Goal: Task Accomplishment & Management: Complete application form

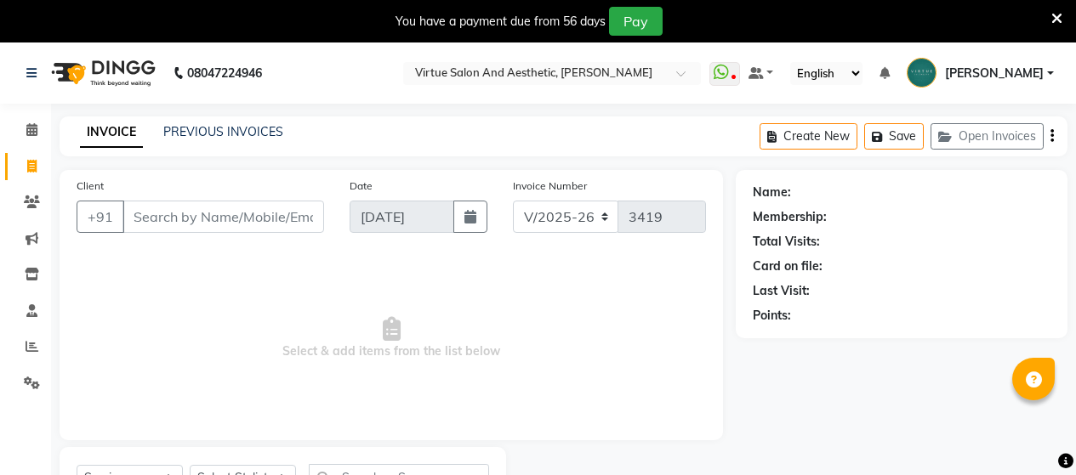
select select "4466"
select select "service"
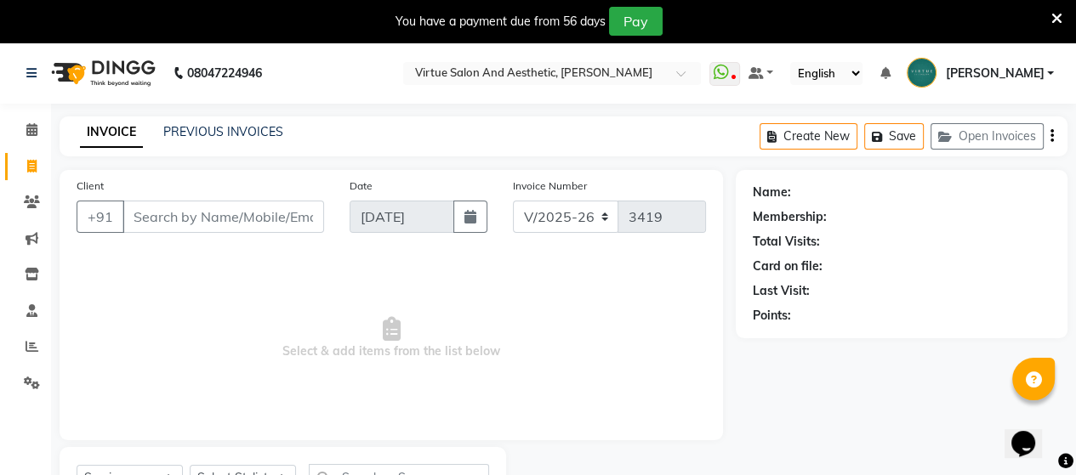
click at [206, 220] on input "Client" at bounding box center [223, 217] width 202 height 32
type input "9962058265"
click at [263, 215] on span "Add Client" at bounding box center [280, 216] width 67 height 17
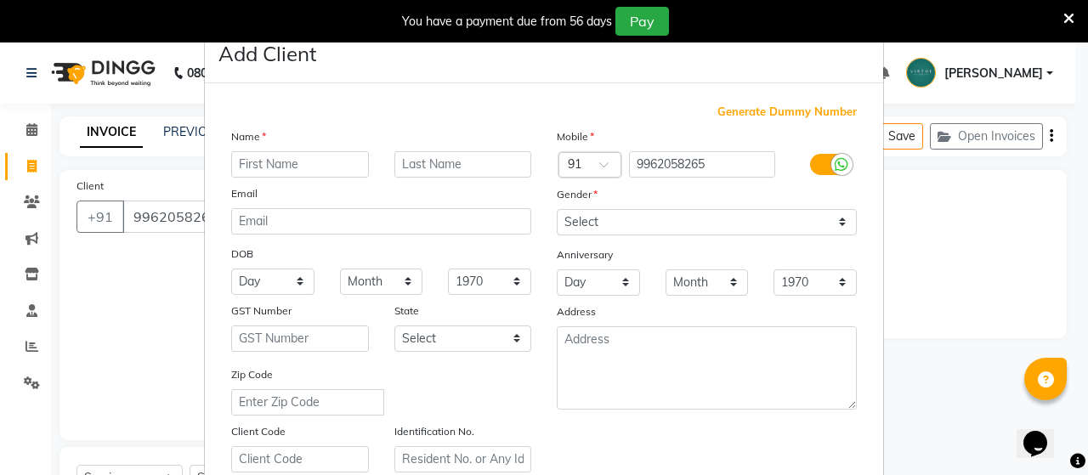
click at [305, 164] on input "text" at bounding box center [300, 164] width 138 height 26
type input "b"
type input "[PERSON_NAME]"
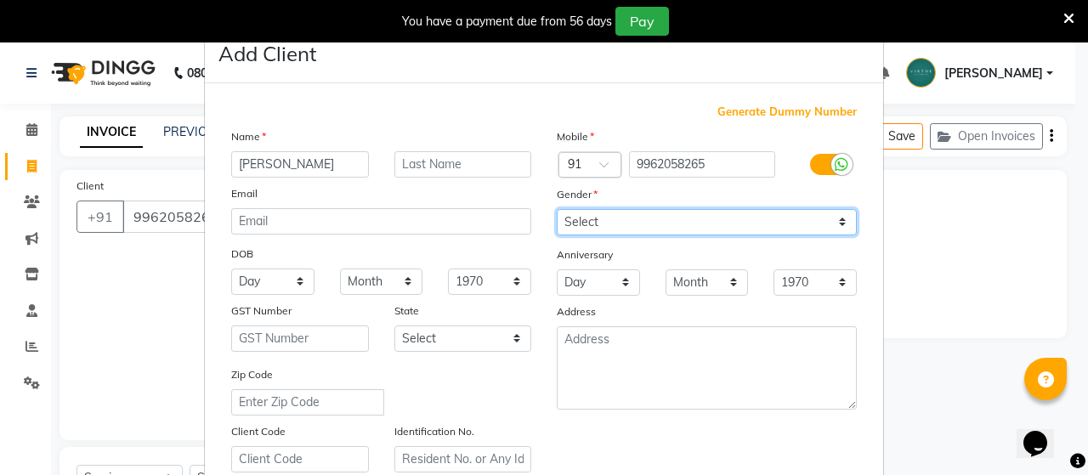
click at [602, 223] on select "Select [DEMOGRAPHIC_DATA] [DEMOGRAPHIC_DATA] Other Prefer Not To Say" at bounding box center [707, 222] width 300 height 26
select select "[DEMOGRAPHIC_DATA]"
click at [557, 210] on select "Select [DEMOGRAPHIC_DATA] [DEMOGRAPHIC_DATA] Other Prefer Not To Say" at bounding box center [707, 222] width 300 height 26
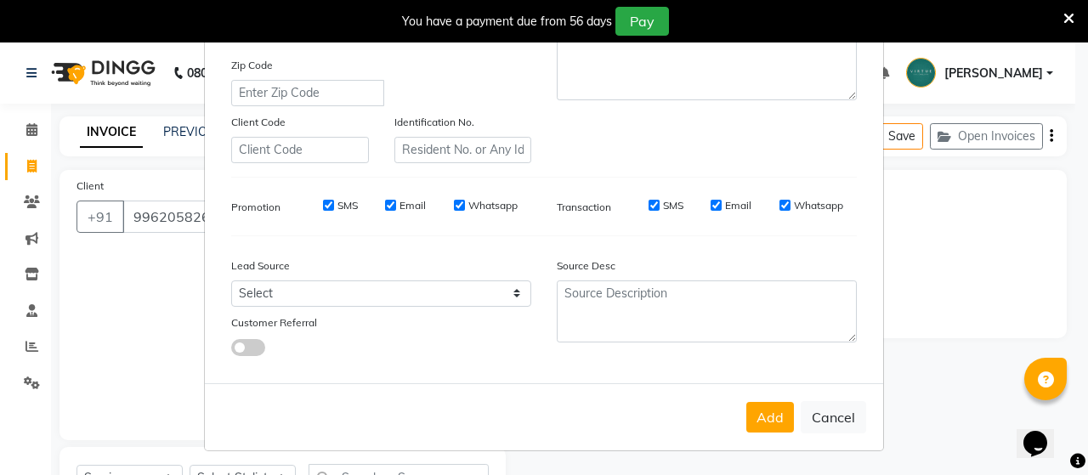
scroll to position [317, 0]
click at [312, 299] on select "Select Walk-in Referral Internet Friend Word of Mouth Advertisement Facebook Ju…" at bounding box center [381, 294] width 300 height 26
select select "30556"
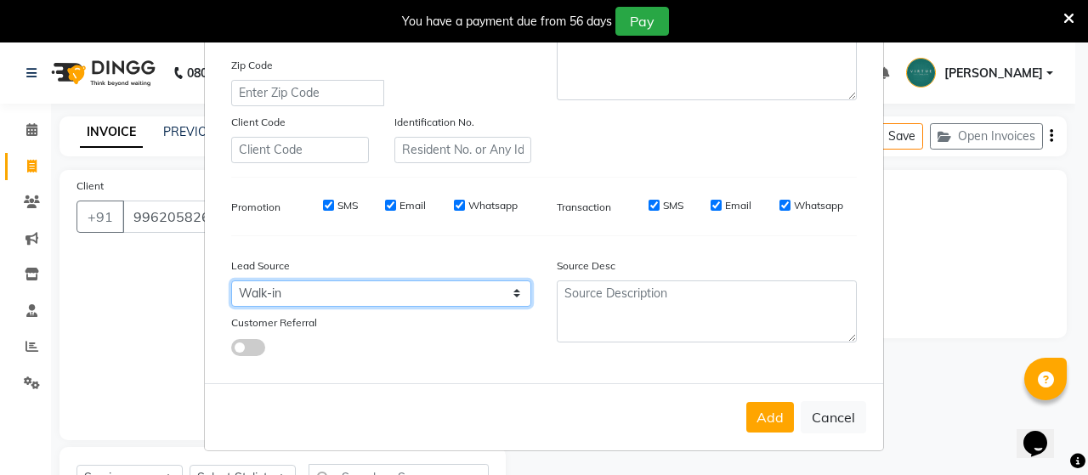
click at [231, 281] on select "Select Walk-in Referral Internet Friend Word of Mouth Advertisement Facebook Ju…" at bounding box center [381, 294] width 300 height 26
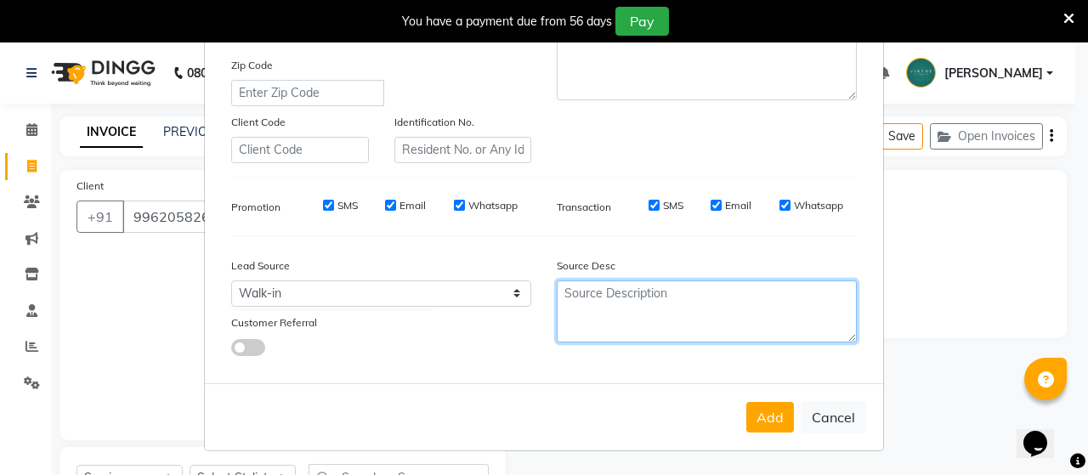
click at [617, 315] on textarea at bounding box center [707, 312] width 300 height 62
type textarea "NEW"
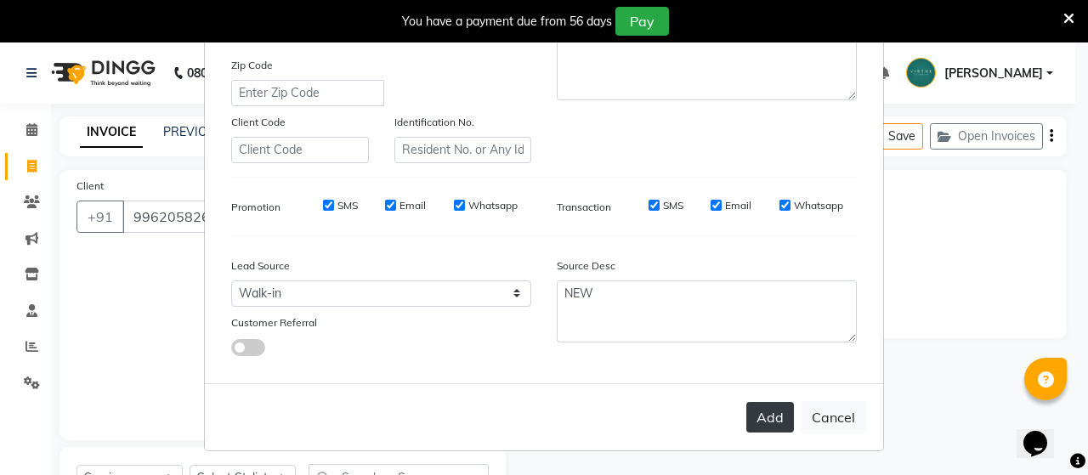
click at [751, 413] on button "Add" at bounding box center [770, 417] width 48 height 31
click at [769, 417] on button "Add" at bounding box center [770, 417] width 48 height 31
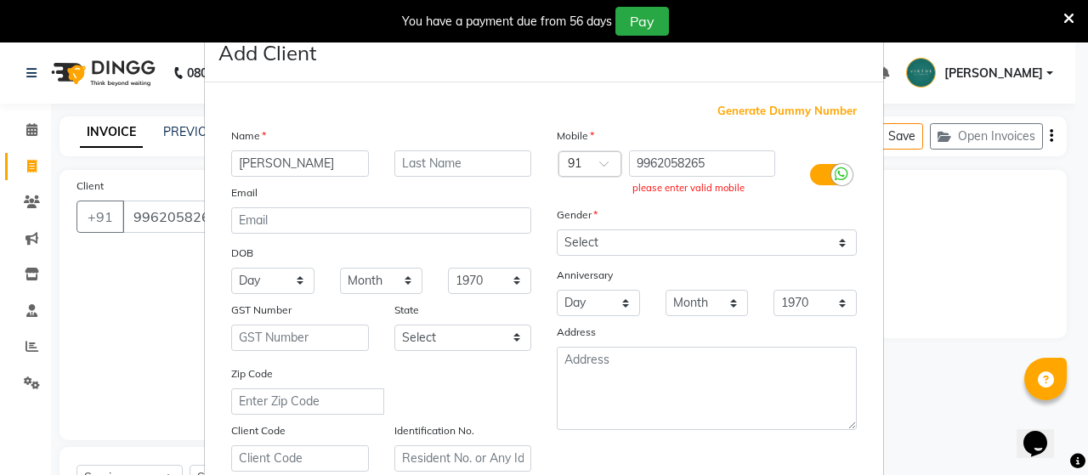
scroll to position [0, 0]
click at [713, 166] on input "9962058265" at bounding box center [702, 164] width 147 height 26
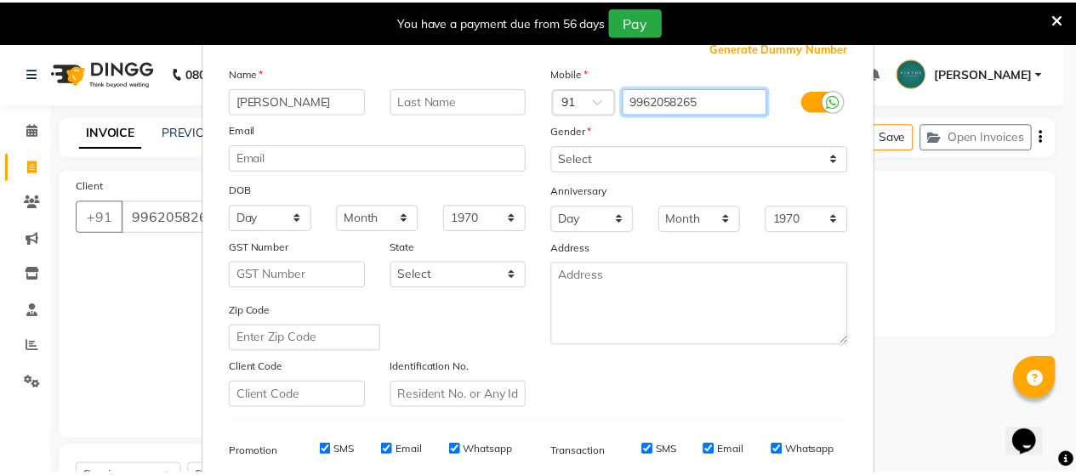
scroll to position [317, 0]
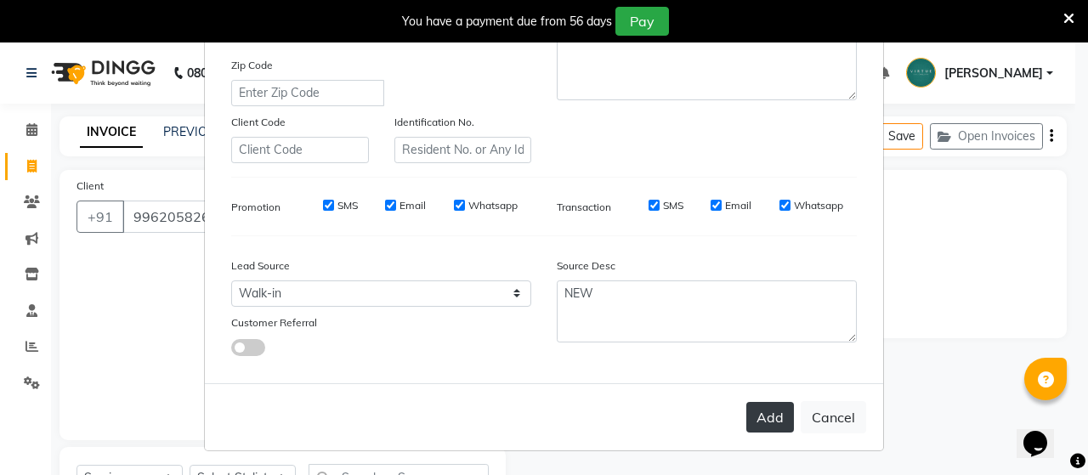
type input "9962058265"
click at [750, 419] on button "Add" at bounding box center [770, 417] width 48 height 31
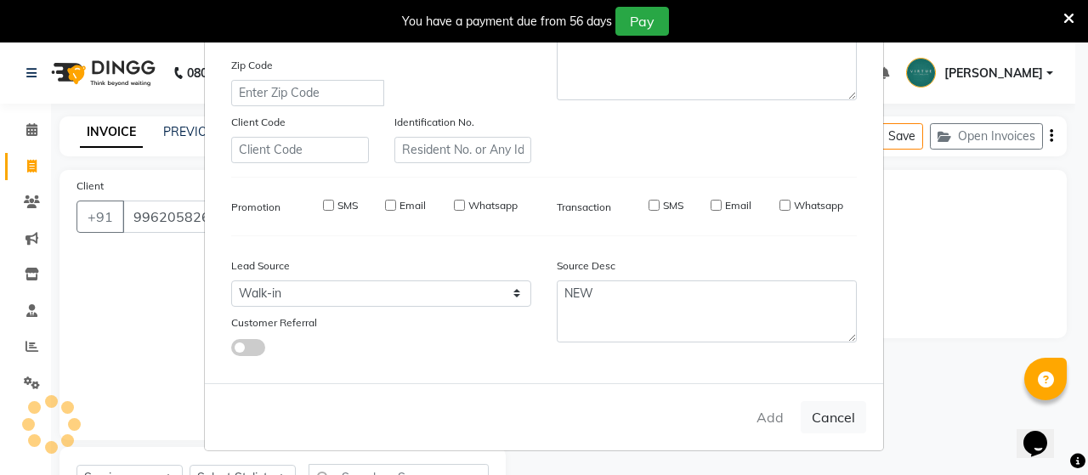
type input "99******65"
select select
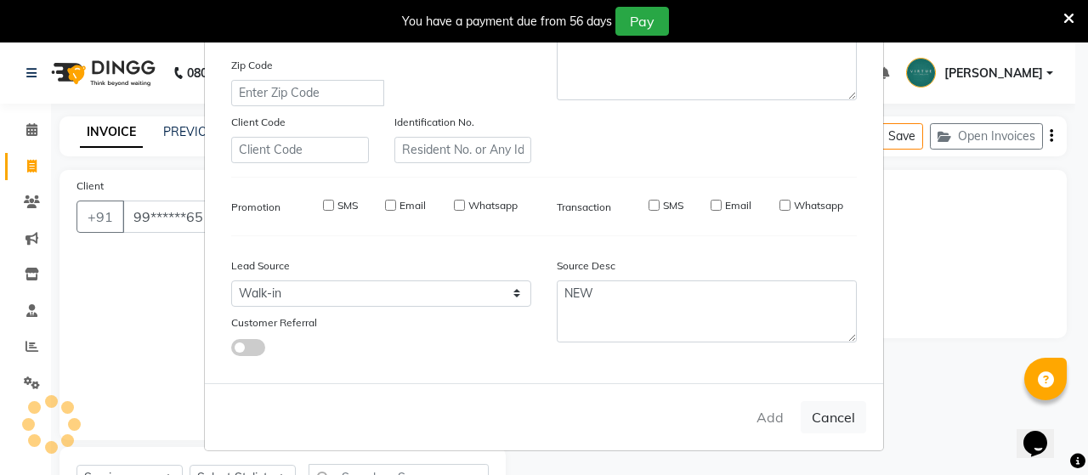
select select
checkbox input "false"
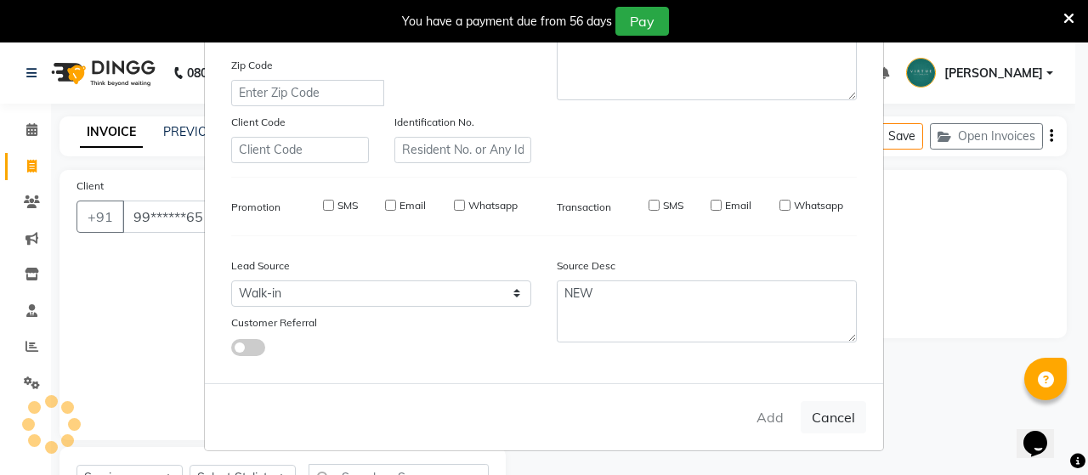
checkbox input "false"
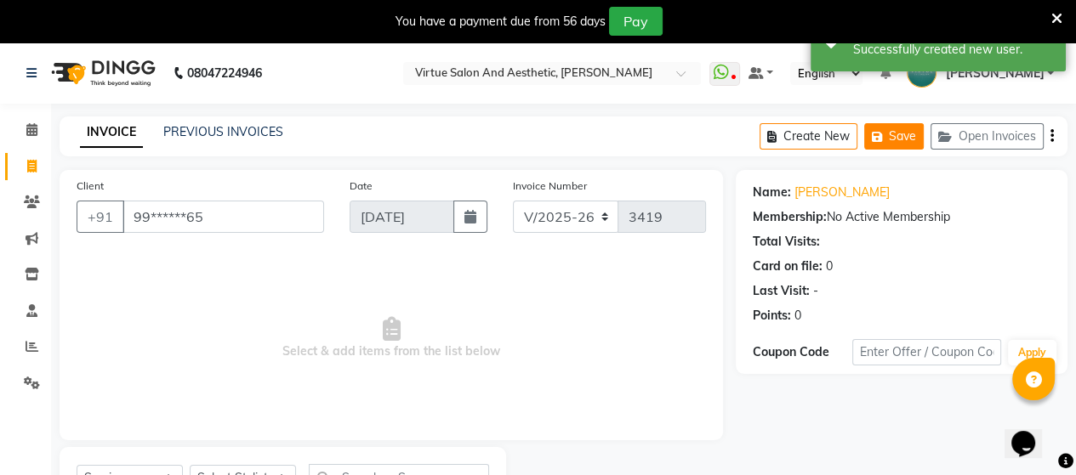
click at [900, 138] on button "Save" at bounding box center [894, 136] width 60 height 26
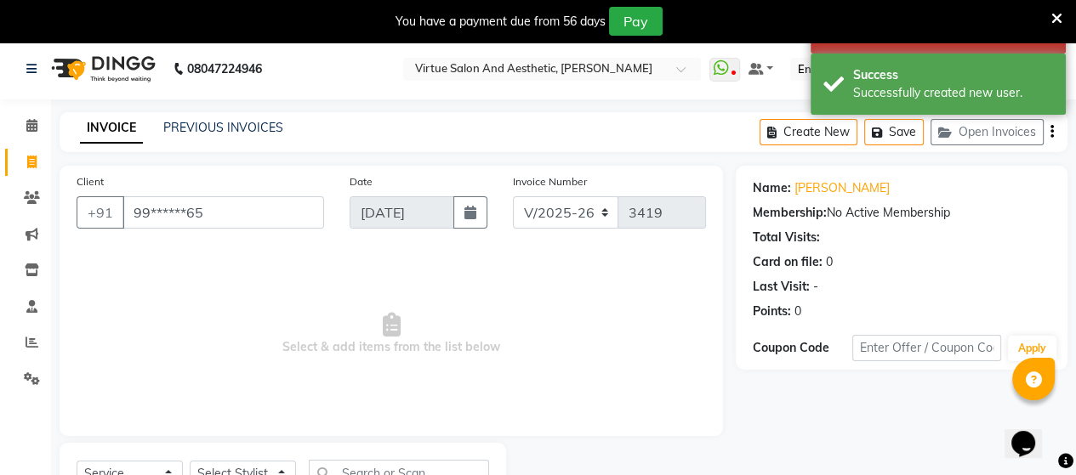
scroll to position [78, 0]
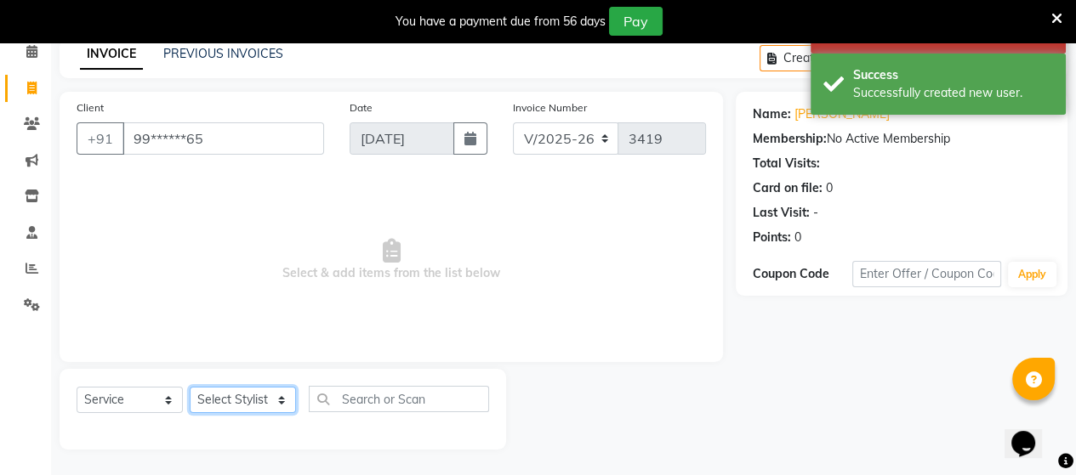
click at [222, 396] on select "Select Stylist Admin [PERSON_NAME] Apsu Auditor Ambattur [PERSON_NAME] Dingg - …" at bounding box center [243, 400] width 106 height 26
select select "73417"
click at [190, 388] on select "Select Stylist Admin [PERSON_NAME] Apsu Auditor Ambattur [PERSON_NAME] Dingg - …" at bounding box center [243, 400] width 106 height 26
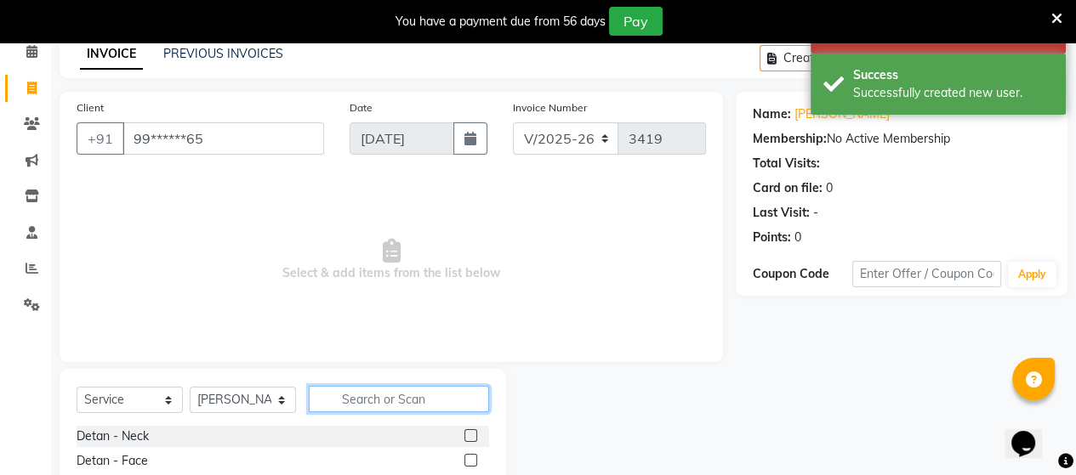
click at [368, 407] on input "text" at bounding box center [399, 399] width 180 height 26
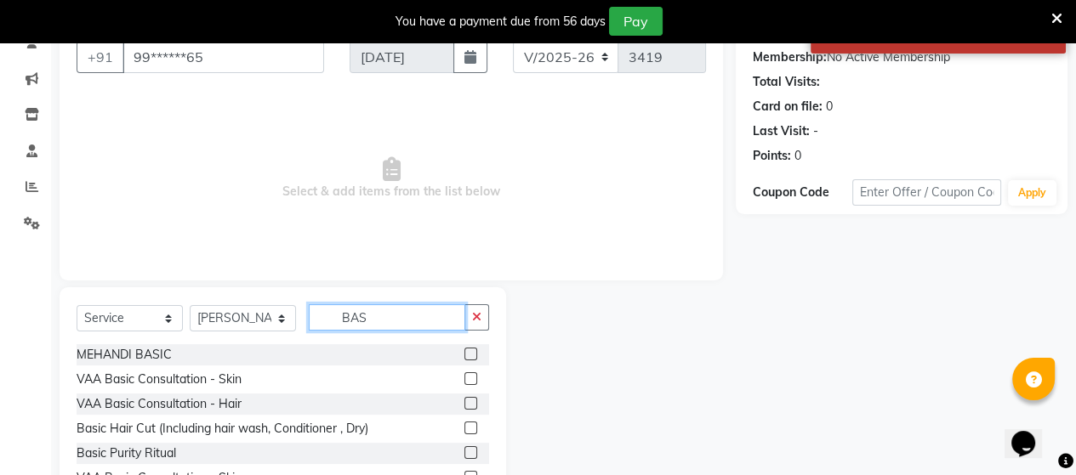
scroll to position [248, 0]
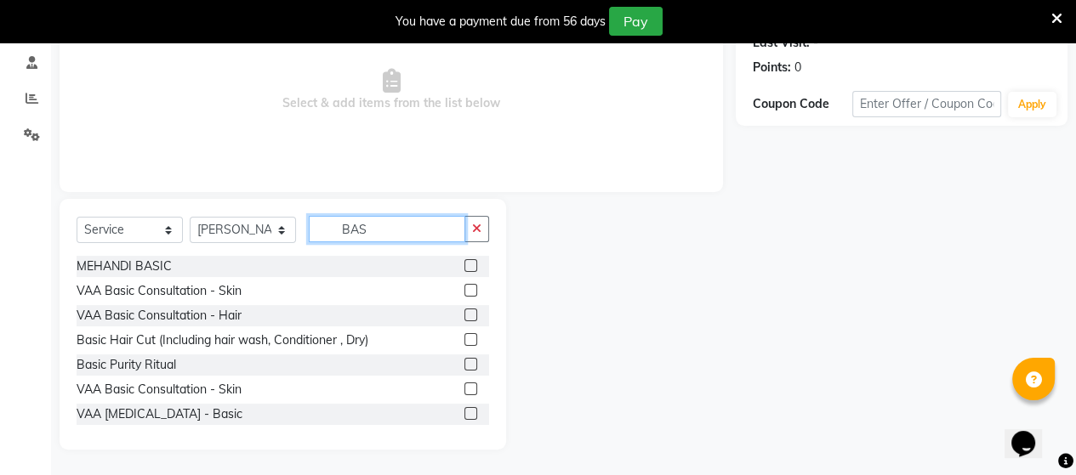
type input "BAS"
click at [464, 339] on label at bounding box center [470, 339] width 13 height 13
click at [464, 339] on input "checkbox" at bounding box center [469, 340] width 11 height 11
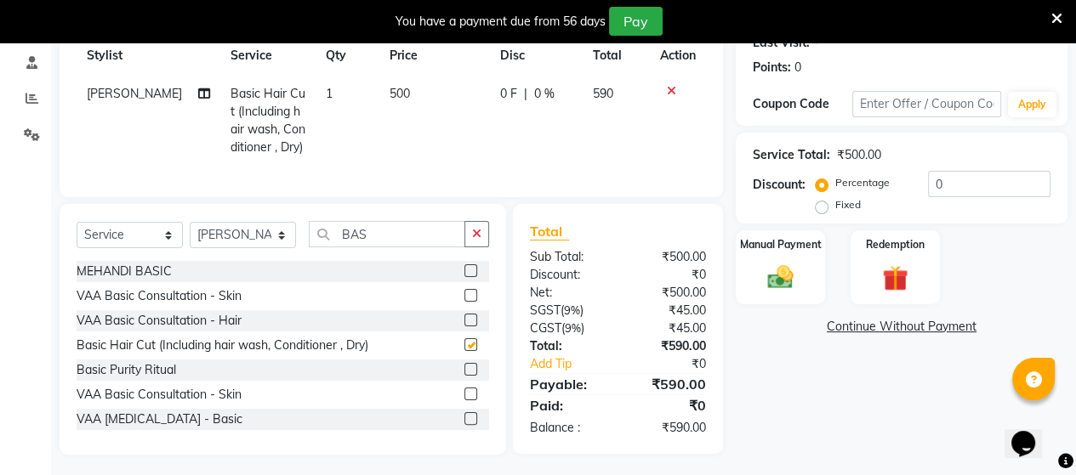
checkbox input "false"
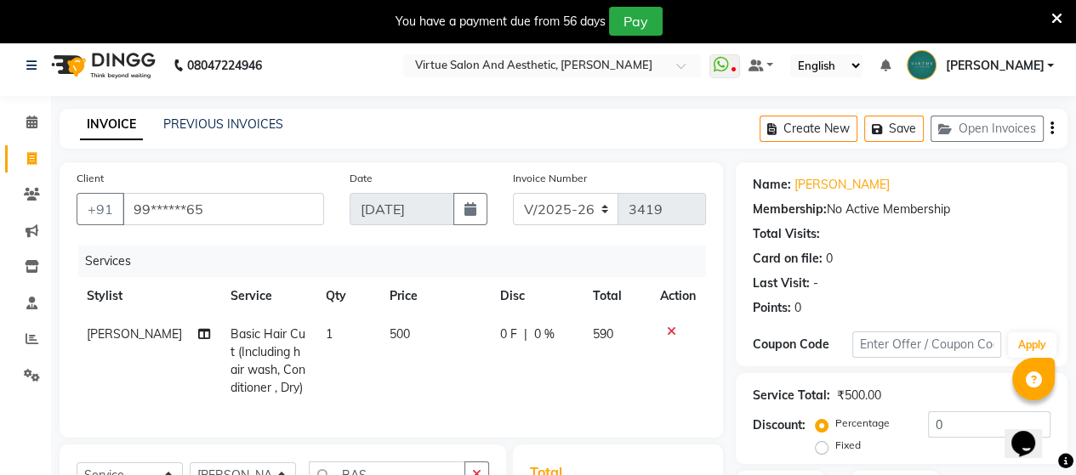
scroll to position [0, 0]
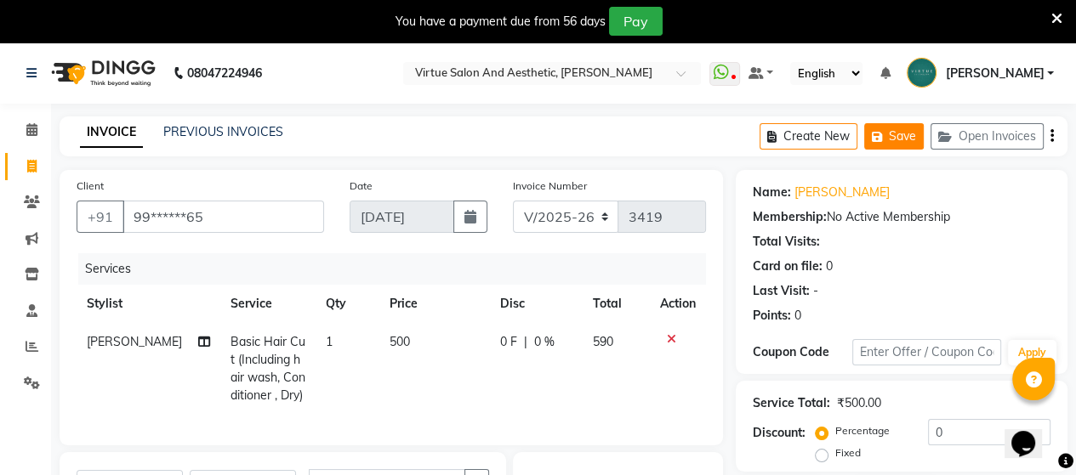
click at [891, 139] on button "Save" at bounding box center [894, 136] width 60 height 26
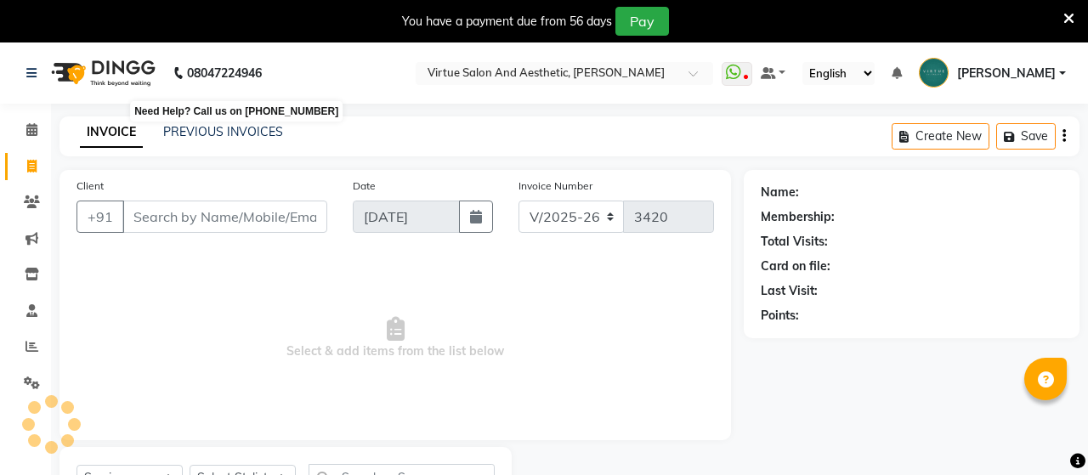
select select "4466"
select select "service"
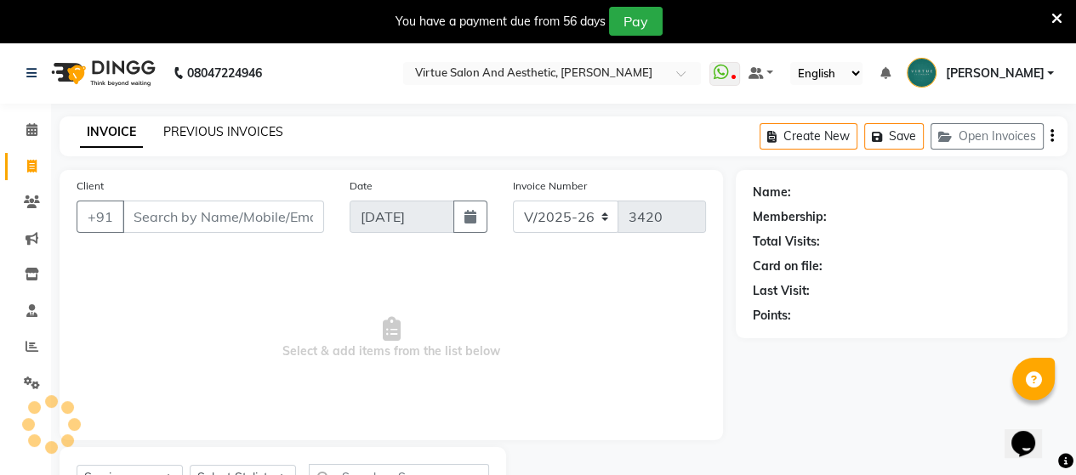
click at [211, 133] on link "PREVIOUS INVOICES" at bounding box center [223, 131] width 120 height 15
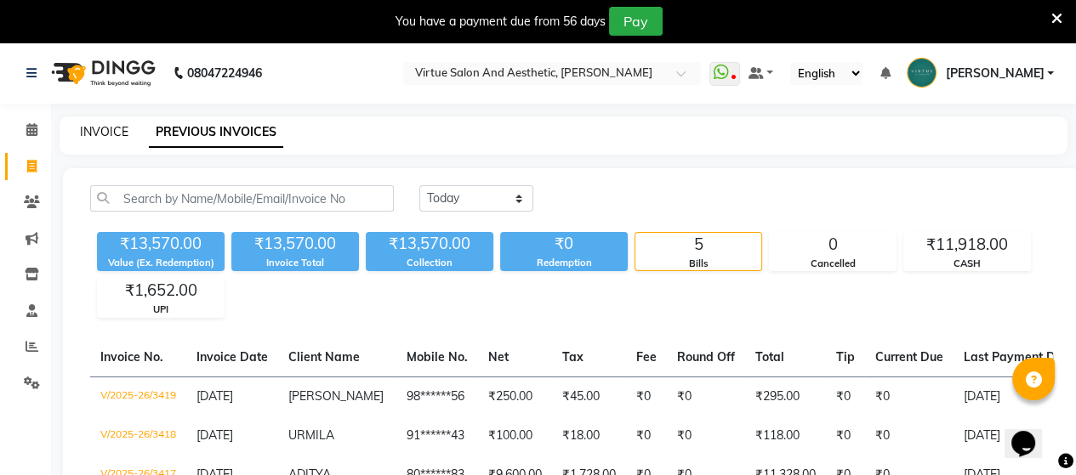
click at [92, 139] on link "INVOICE" at bounding box center [104, 131] width 48 height 15
select select "4466"
select select "service"
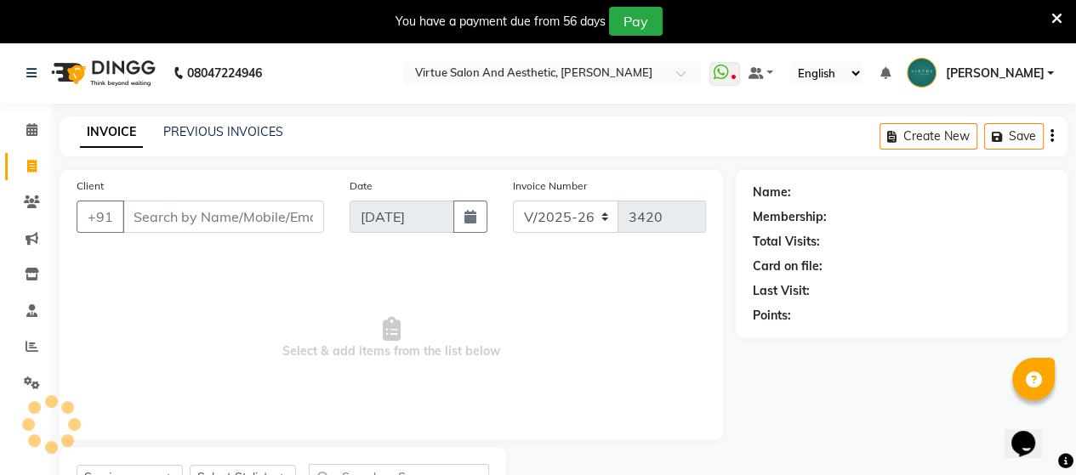
scroll to position [78, 0]
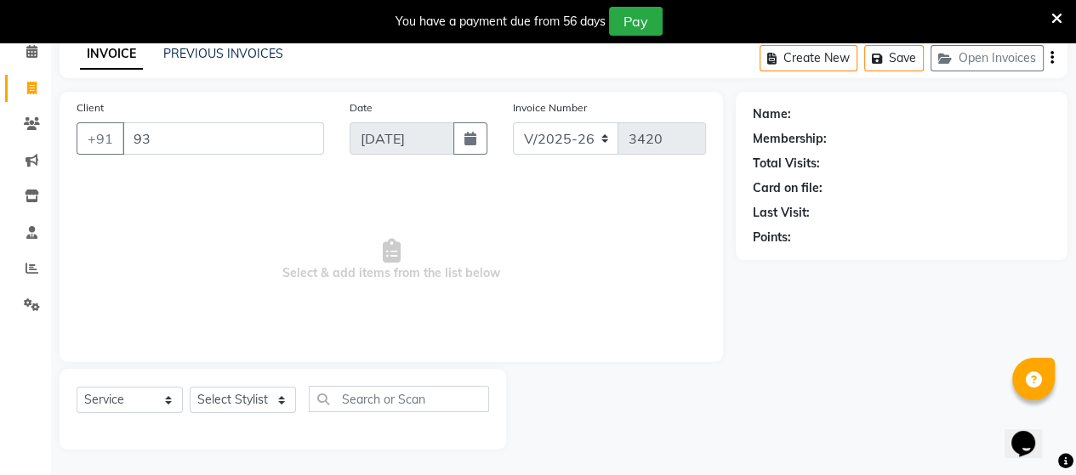
type input "9"
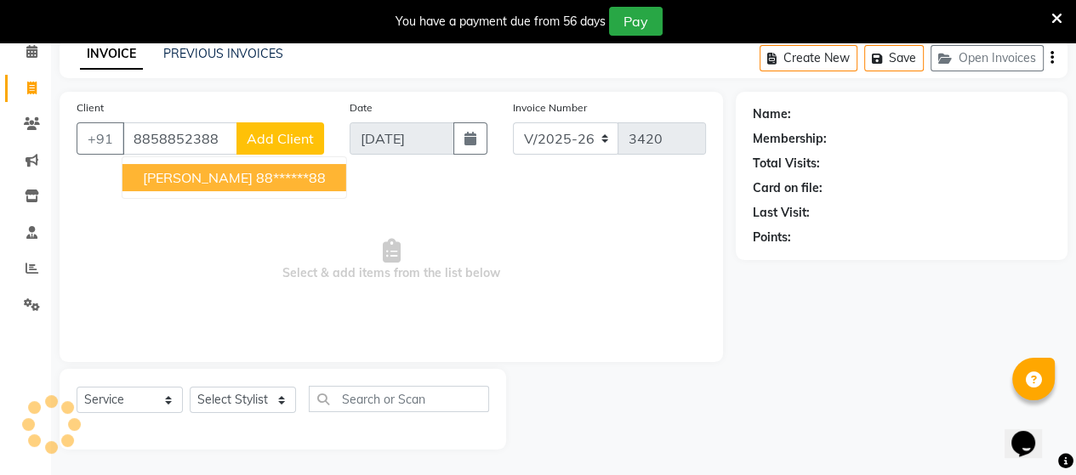
type input "8858852388"
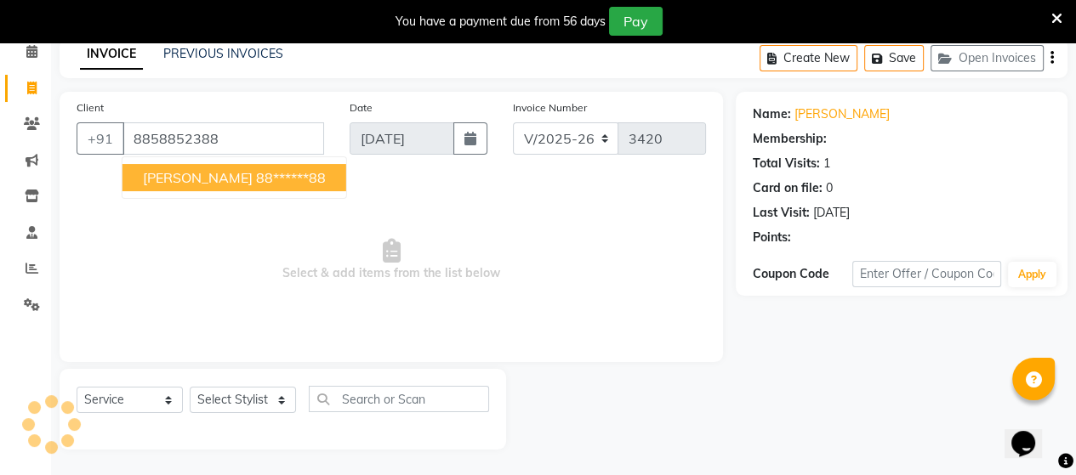
select select "1: Object"
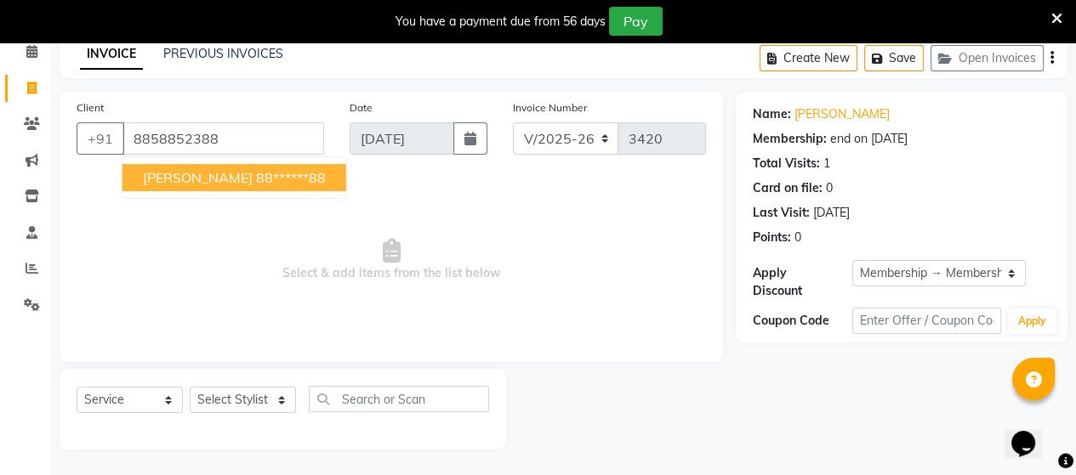
click at [605, 268] on span "Select & add items from the list below" at bounding box center [391, 260] width 629 height 170
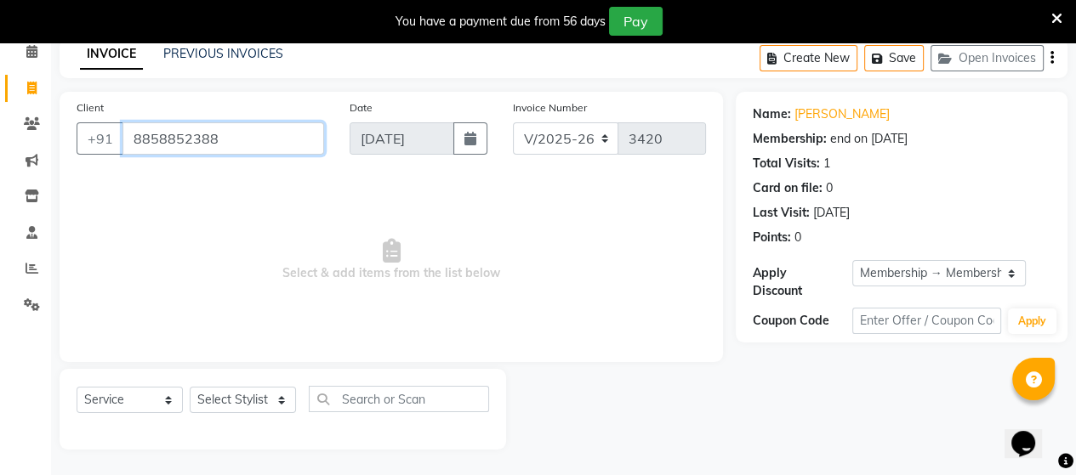
click at [233, 139] on input "8858852388" at bounding box center [223, 138] width 202 height 32
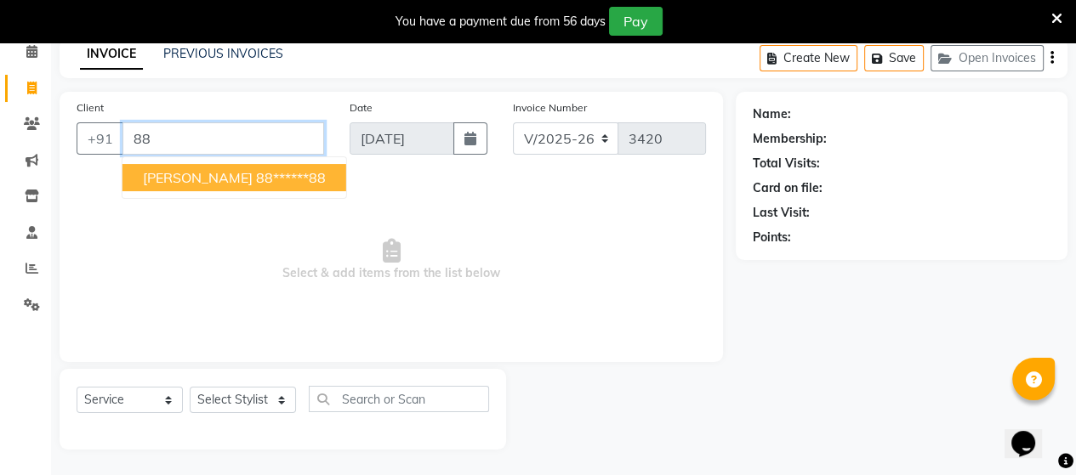
type input "8"
type input "7760132901"
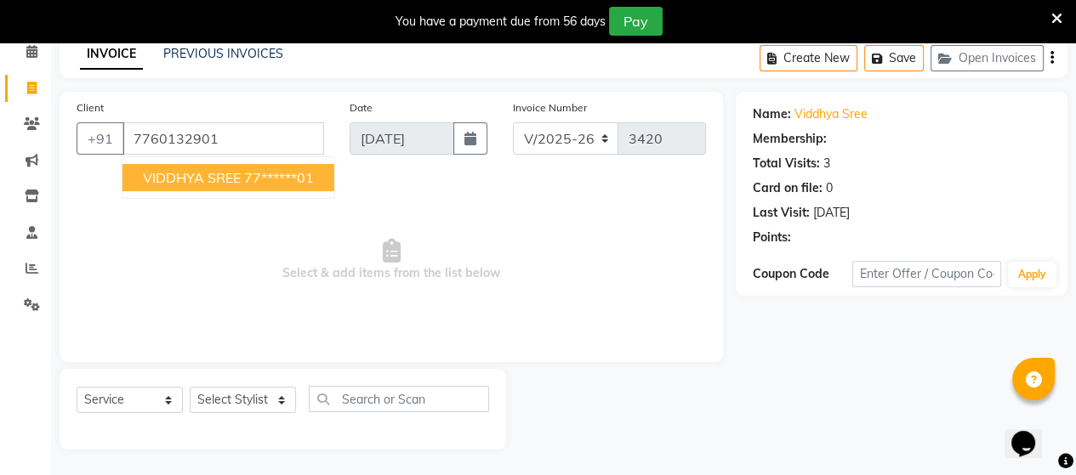
select select "1: Object"
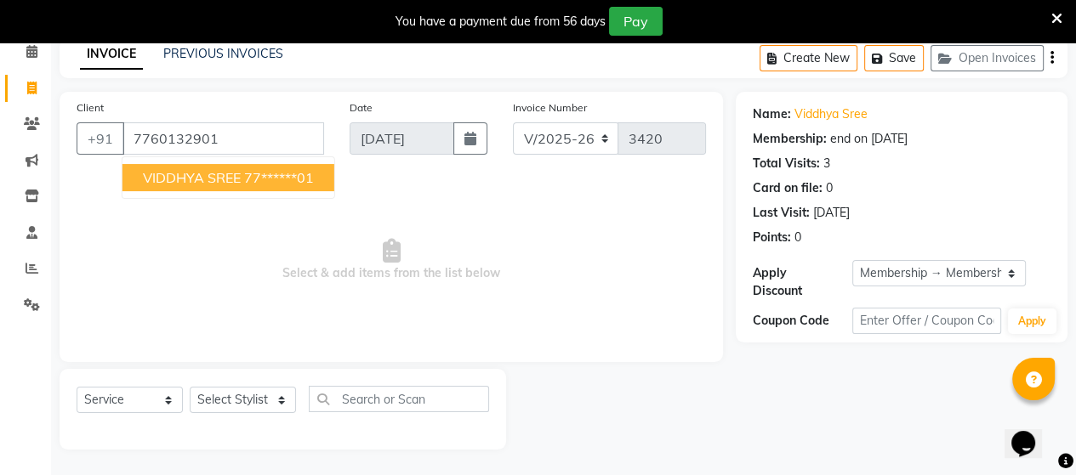
drag, startPoint x: 249, startPoint y: 173, endPoint x: 643, endPoint y: 173, distance: 393.7
click at [254, 173] on ngb-highlight "77******01" at bounding box center [279, 177] width 70 height 17
type input "77******01"
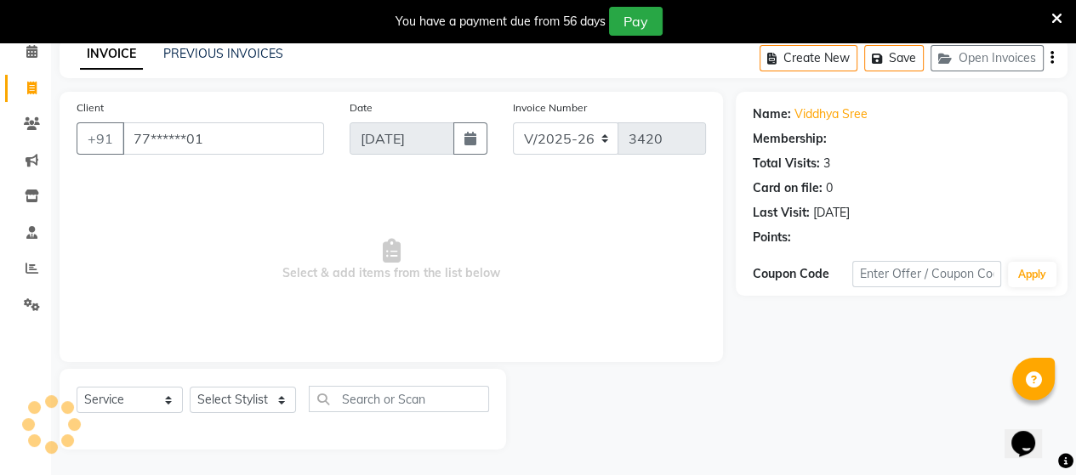
select select "1: Object"
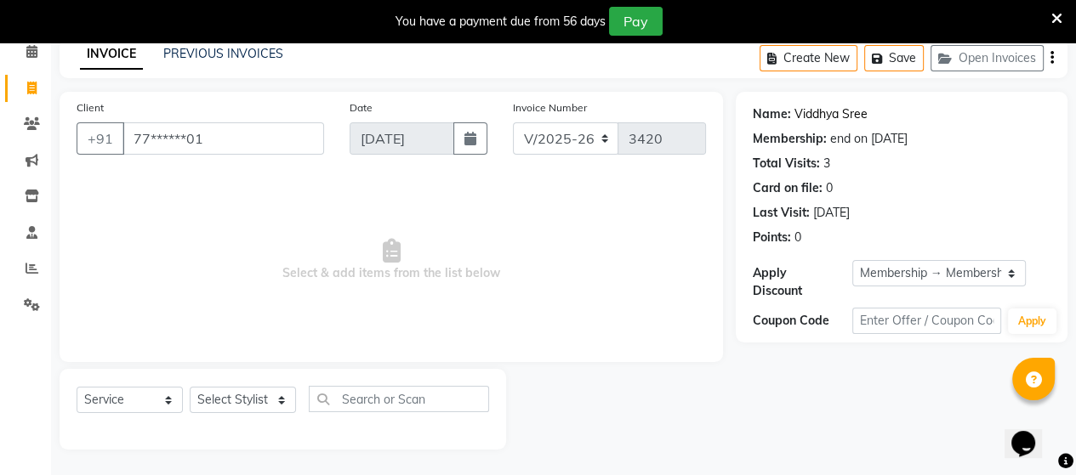
click at [831, 111] on link "Viddhya Sree" at bounding box center [830, 114] width 73 height 18
click at [868, 64] on button "Save" at bounding box center [894, 58] width 60 height 26
click at [902, 60] on button "Save" at bounding box center [894, 58] width 60 height 26
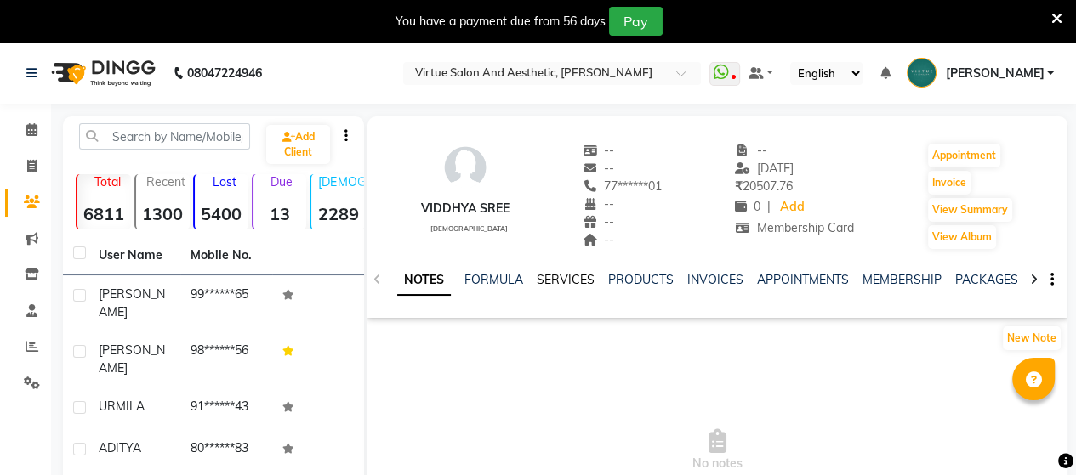
click at [548, 283] on link "SERVICES" at bounding box center [565, 279] width 58 height 15
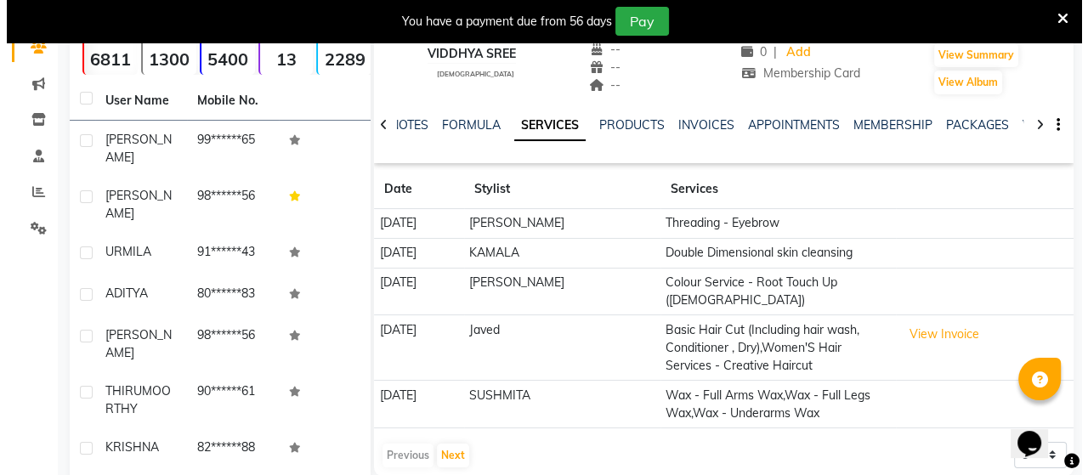
scroll to position [170, 0]
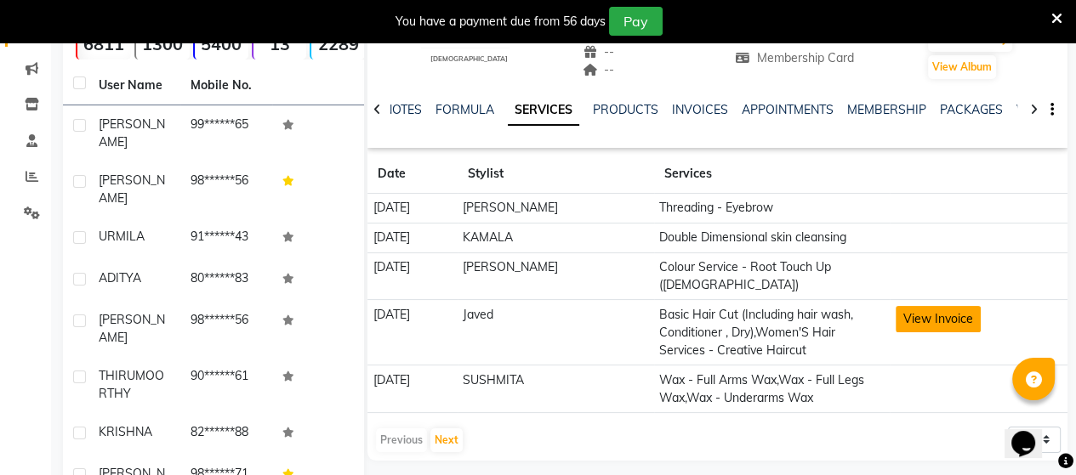
click at [923, 306] on button "View Invoice" at bounding box center [937, 319] width 85 height 26
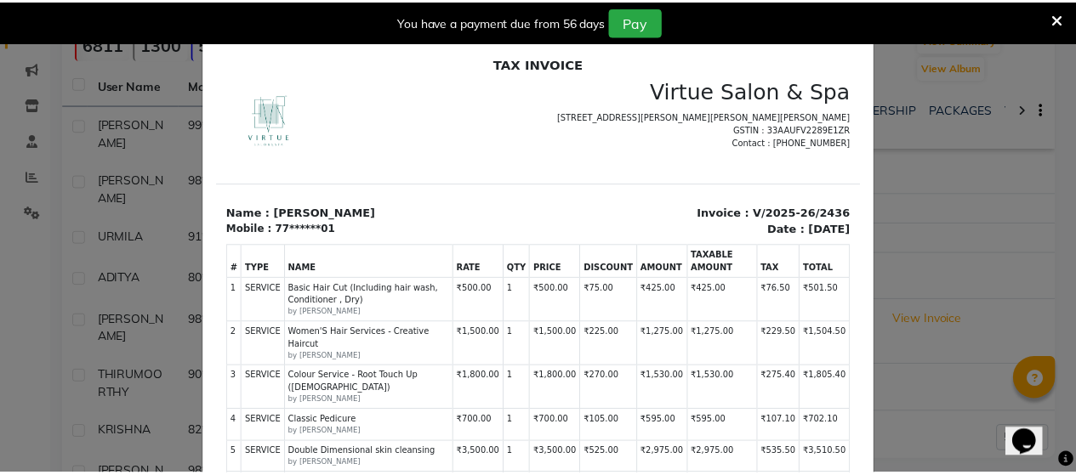
scroll to position [0, 0]
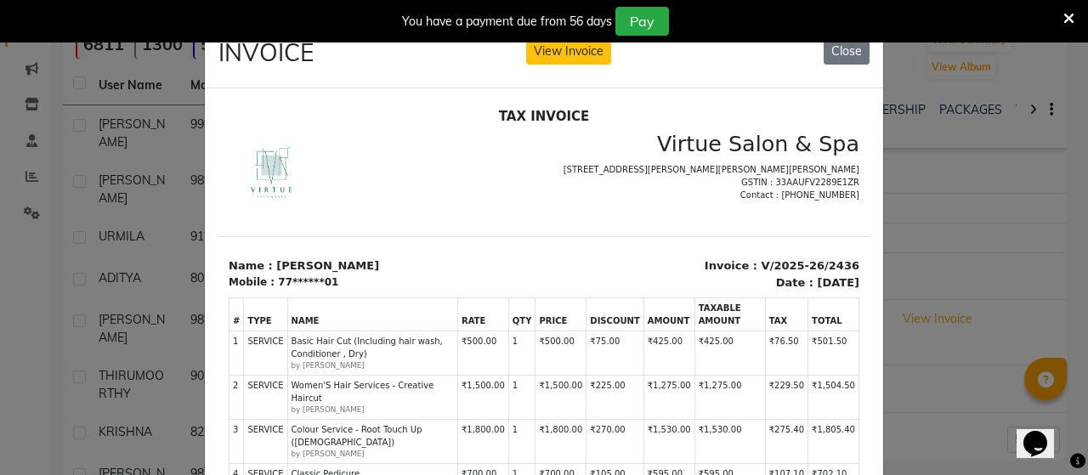
click at [54, 134] on ngb-modal-window "INVOICE View Invoice Close" at bounding box center [544, 237] width 1088 height 475
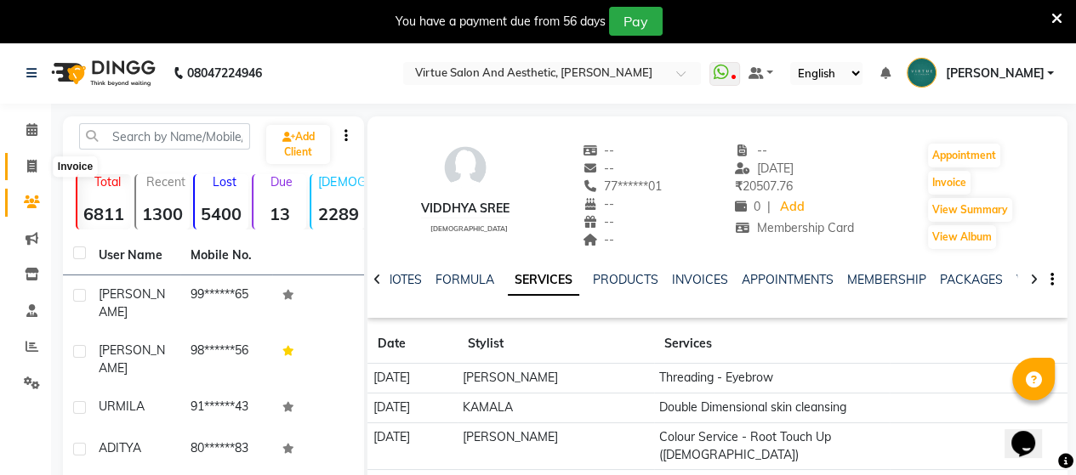
click at [27, 169] on icon at bounding box center [31, 166] width 9 height 13
select select "service"
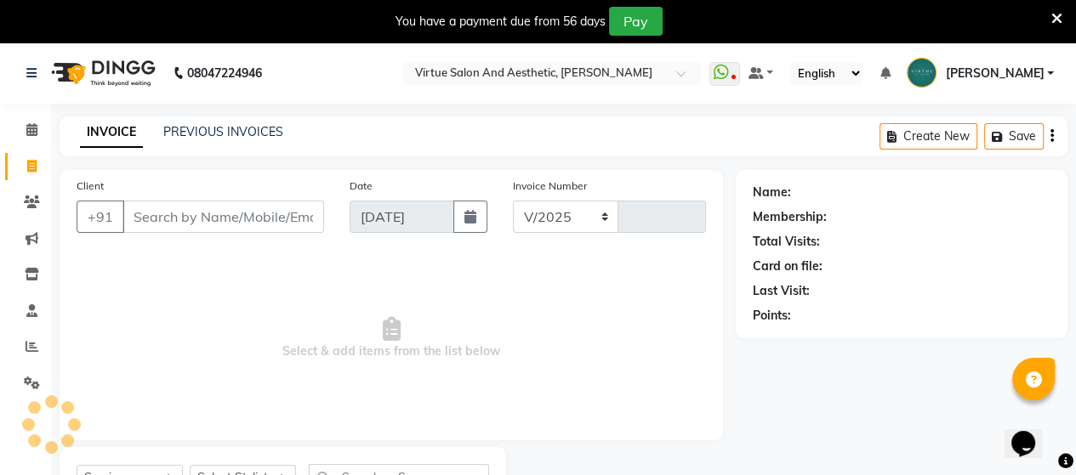
select select "4466"
type input "3420"
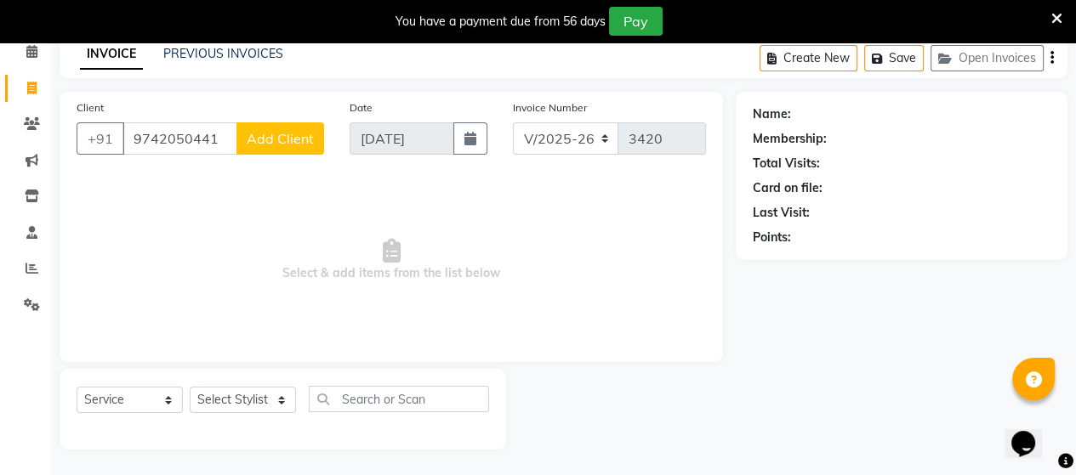
type input "9742050441"
